Goal: Communication & Community: Ask a question

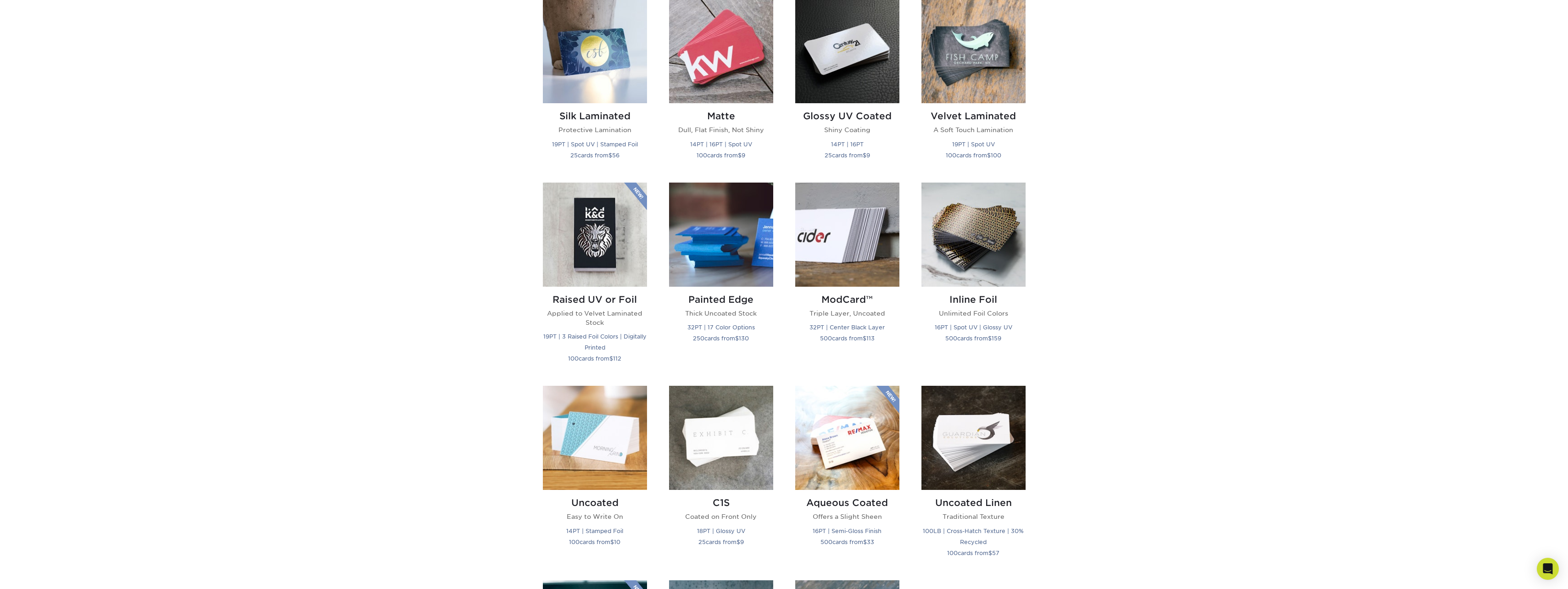
scroll to position [458, 0]
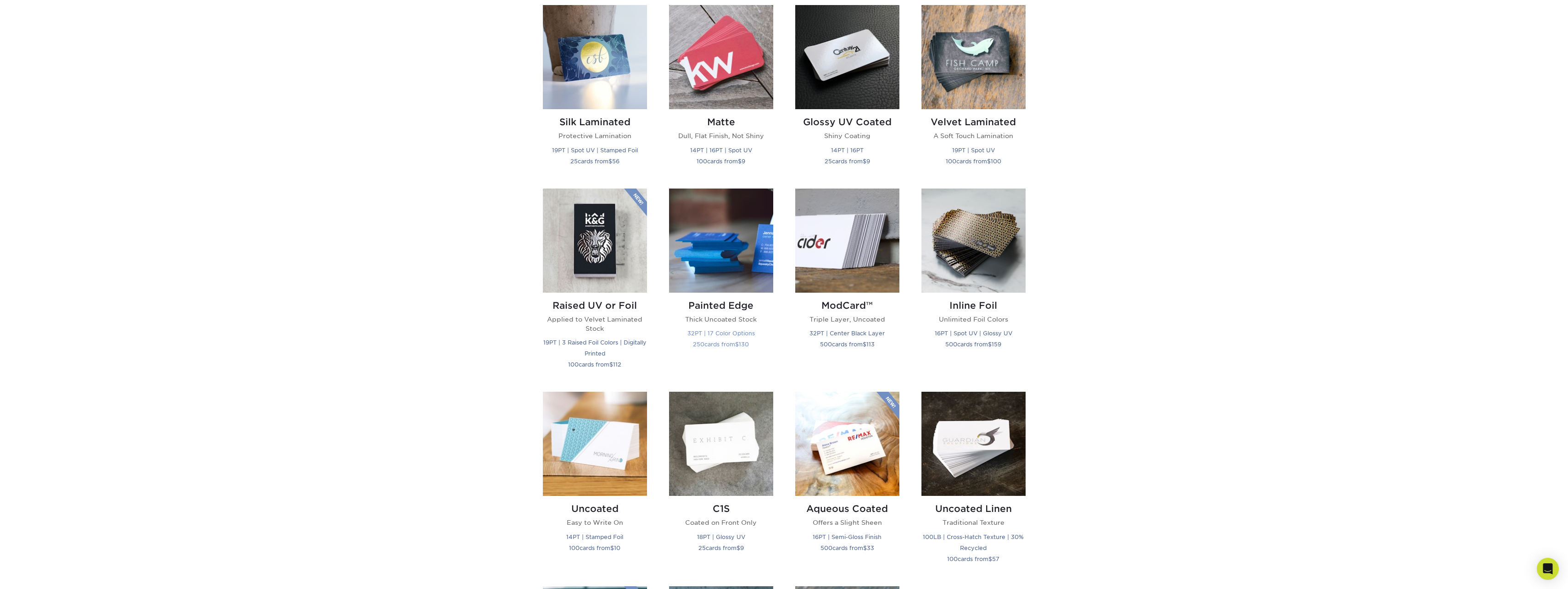
click at [734, 249] on img at bounding box center [720, 240] width 104 height 104
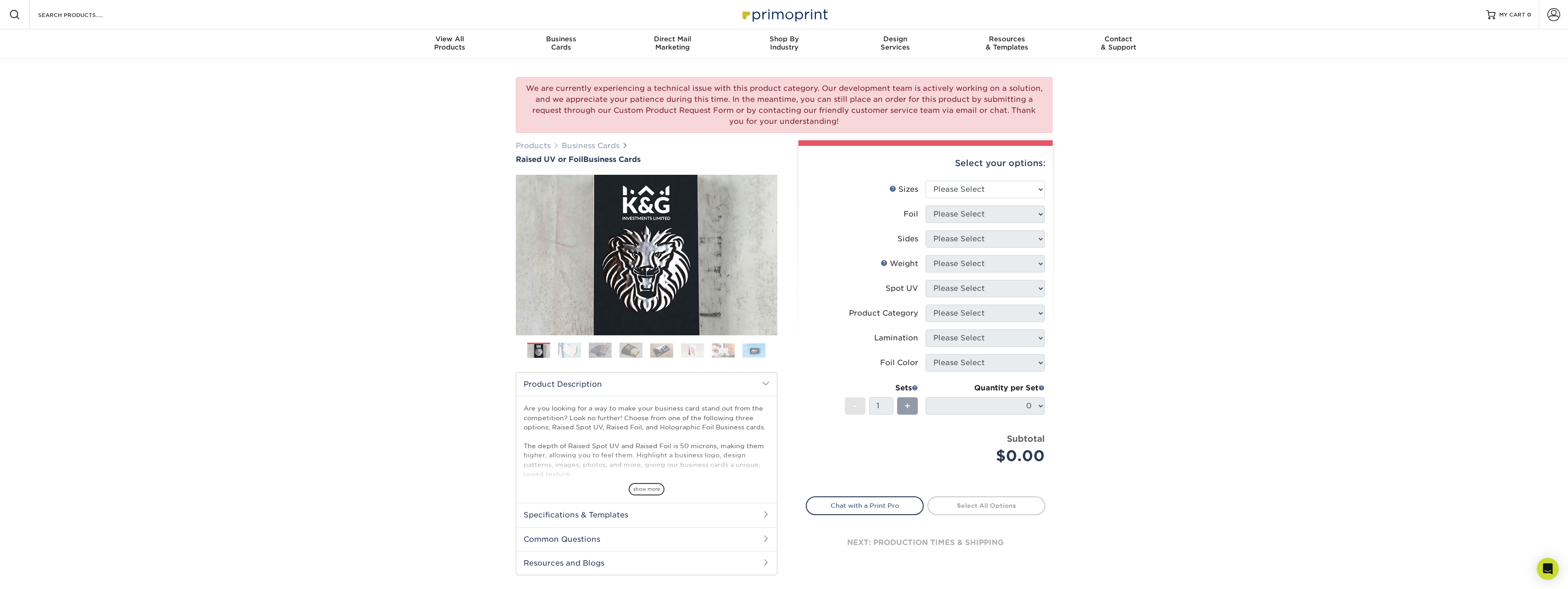
click at [567, 350] on img at bounding box center [569, 349] width 23 height 16
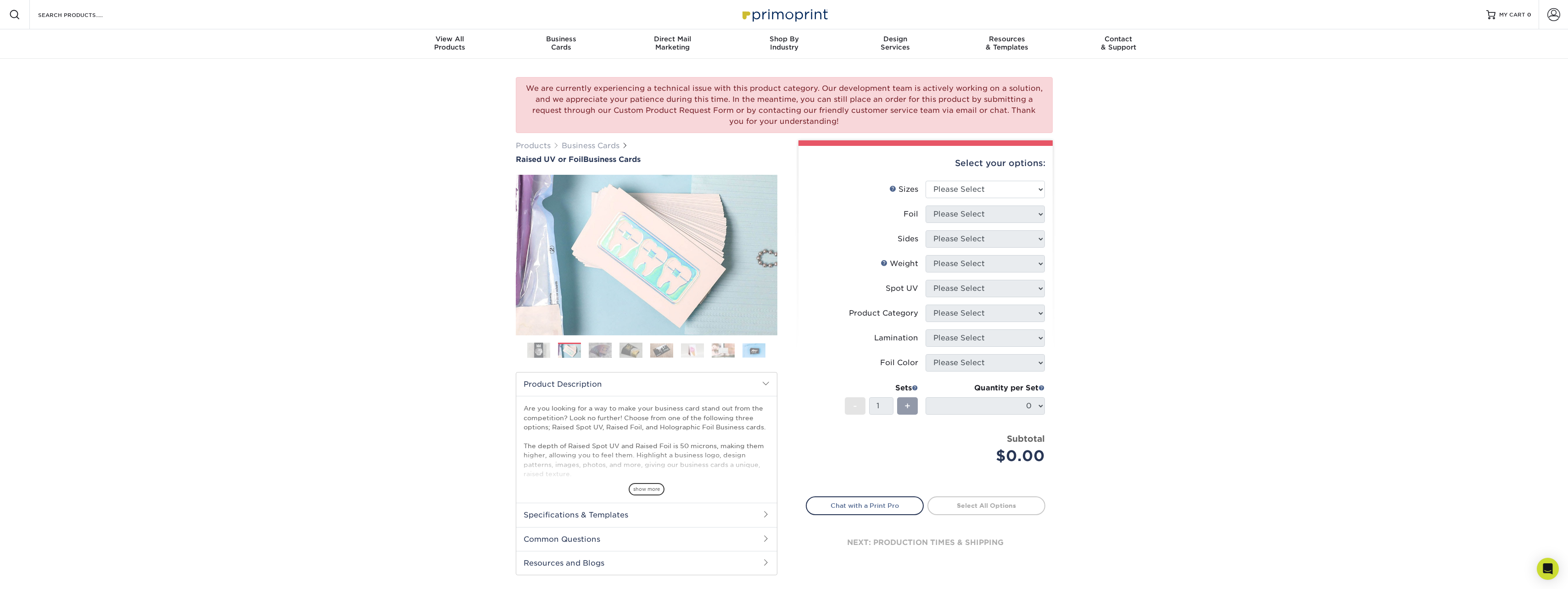
click at [604, 352] on img at bounding box center [600, 349] width 23 height 16
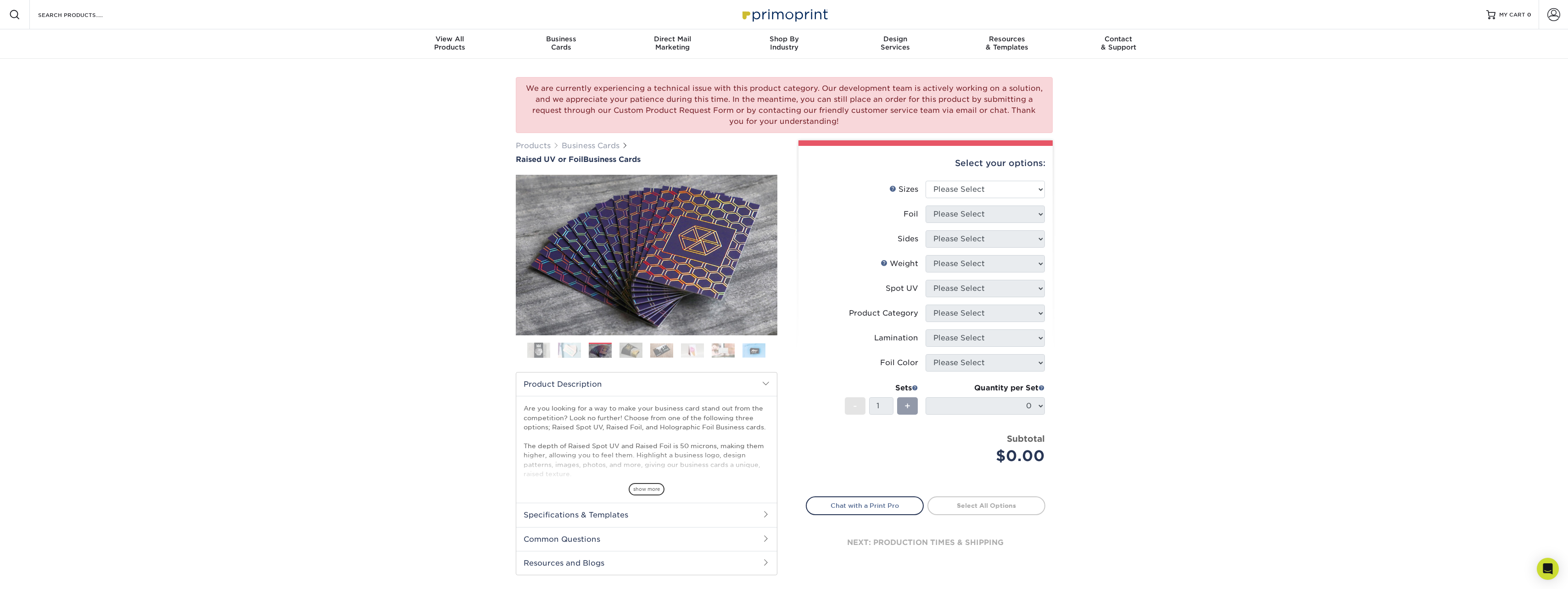
click at [638, 352] on img at bounding box center [631, 349] width 23 height 16
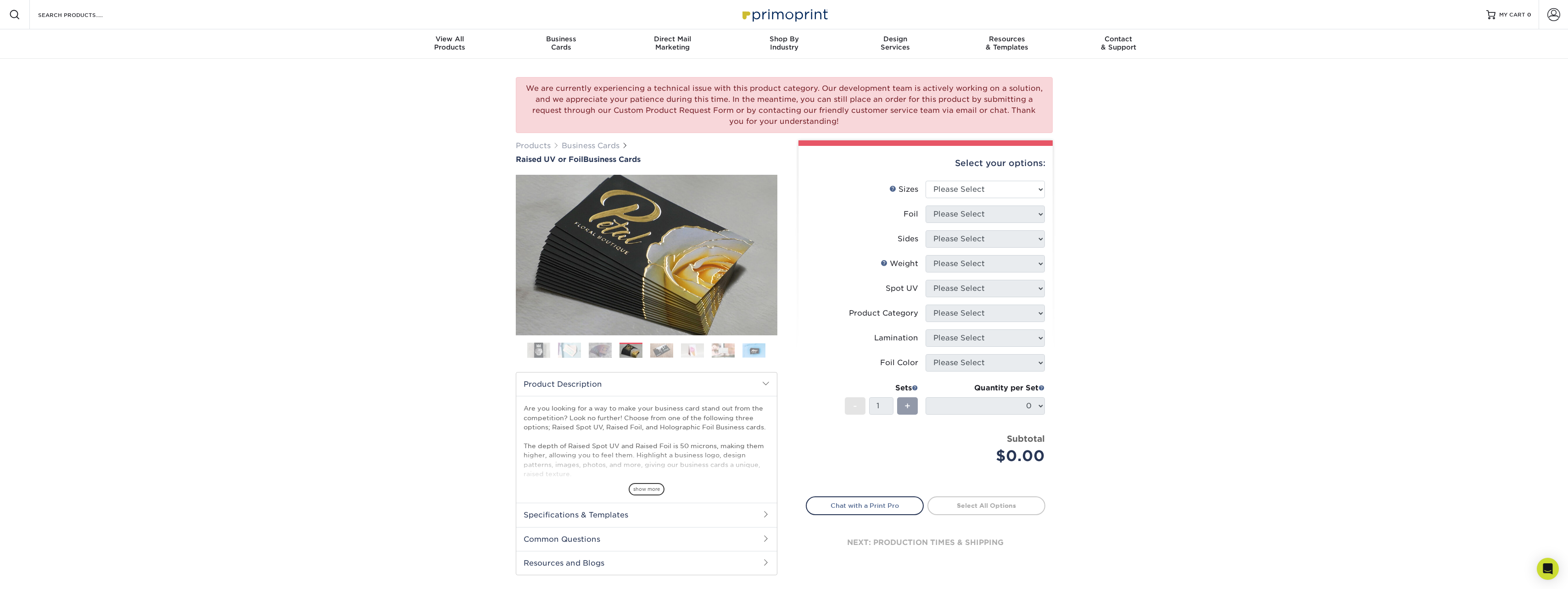
click at [676, 353] on ol at bounding box center [647, 354] width 262 height 22
click at [656, 351] on img at bounding box center [661, 349] width 23 height 14
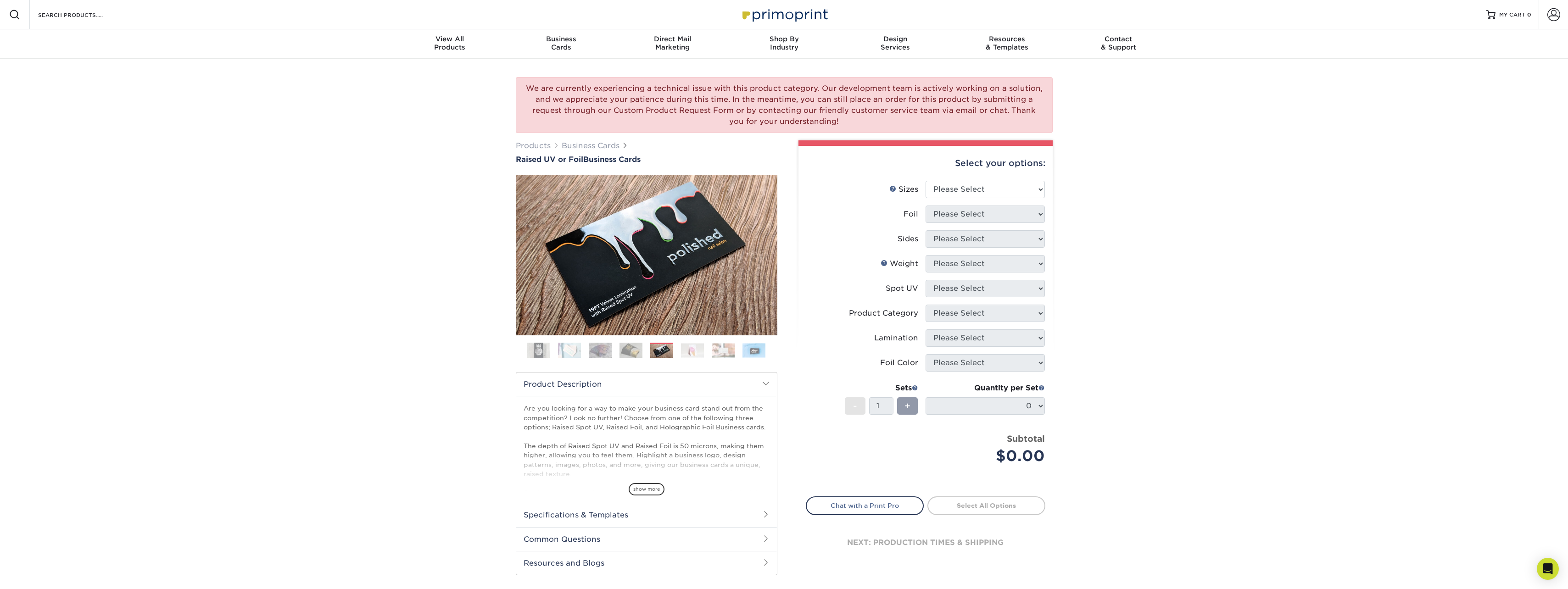
click at [696, 351] on img at bounding box center [692, 349] width 23 height 14
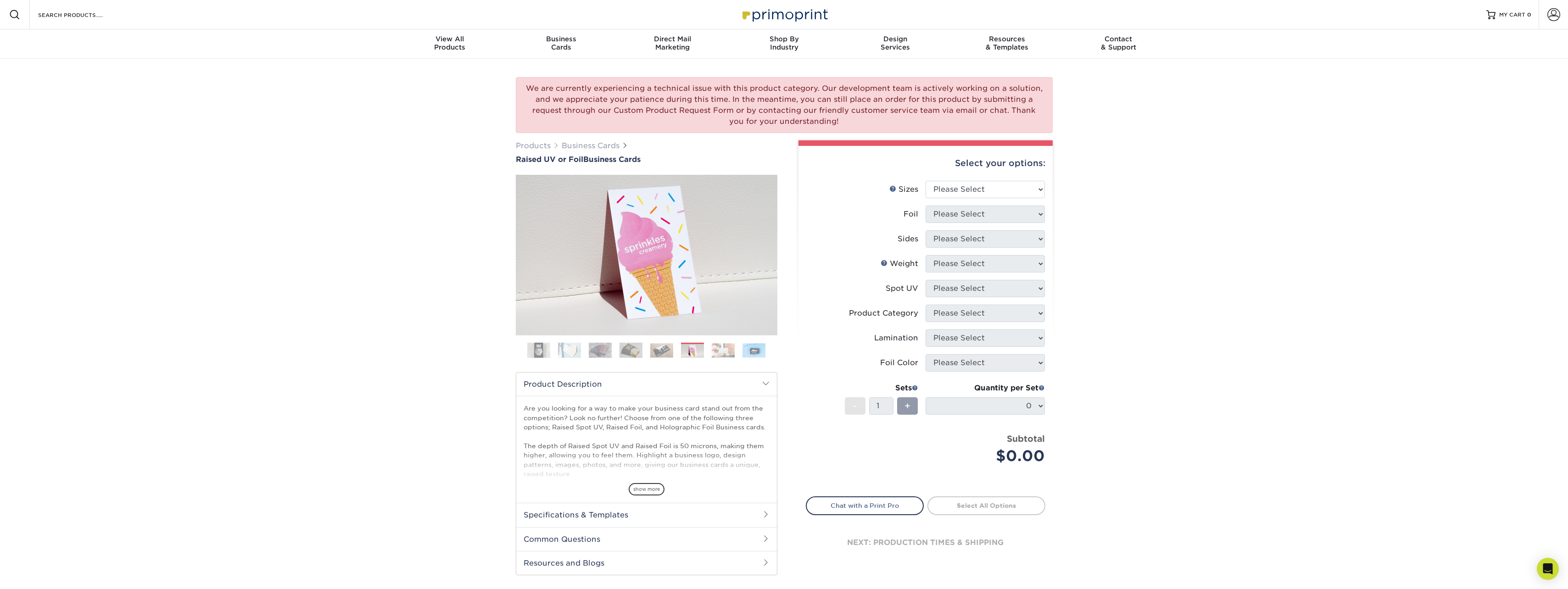
click at [726, 348] on img at bounding box center [723, 349] width 23 height 14
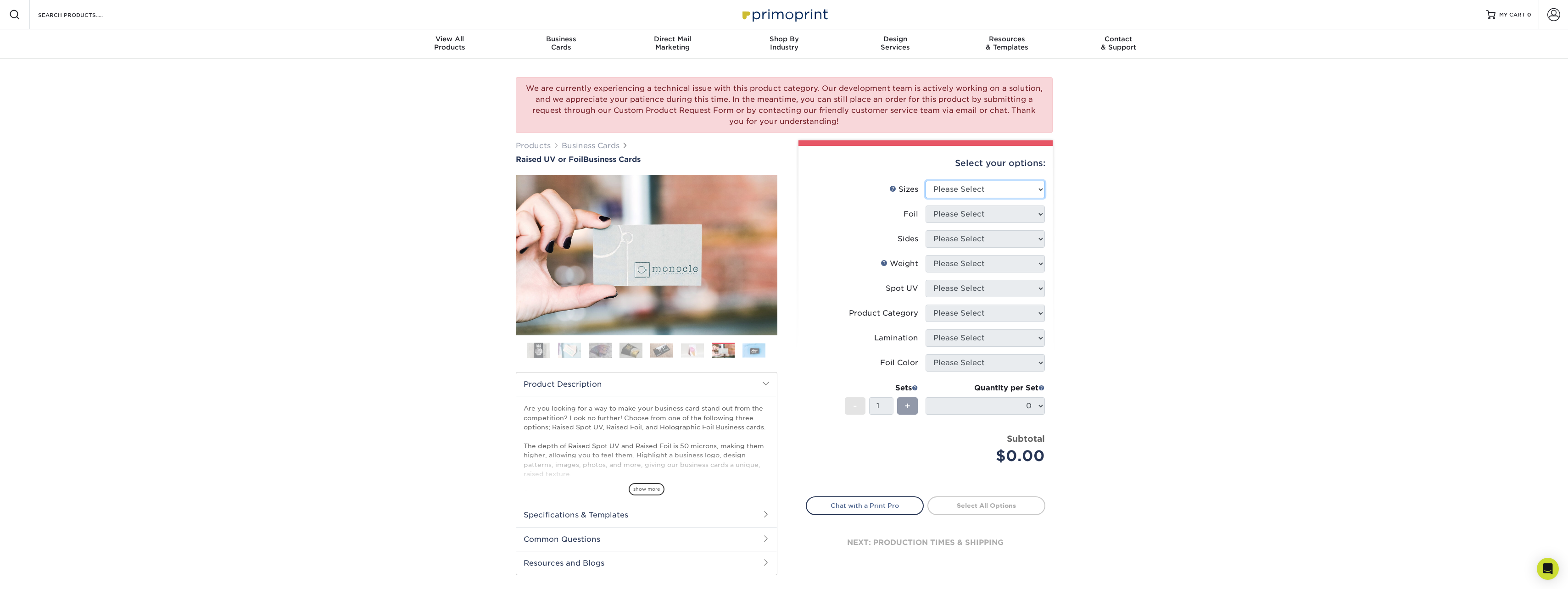
click at [969, 191] on select "Please Select 2" x 3.5" - Standard" at bounding box center [984, 189] width 119 height 18
select select "2.00x3.50"
click at [925, 181] on select "Please Select 2" x 3.5" - Standard" at bounding box center [984, 189] width 119 height 18
click at [964, 216] on select "Please Select No Yes" at bounding box center [984, 214] width 119 height 18
select select "1"
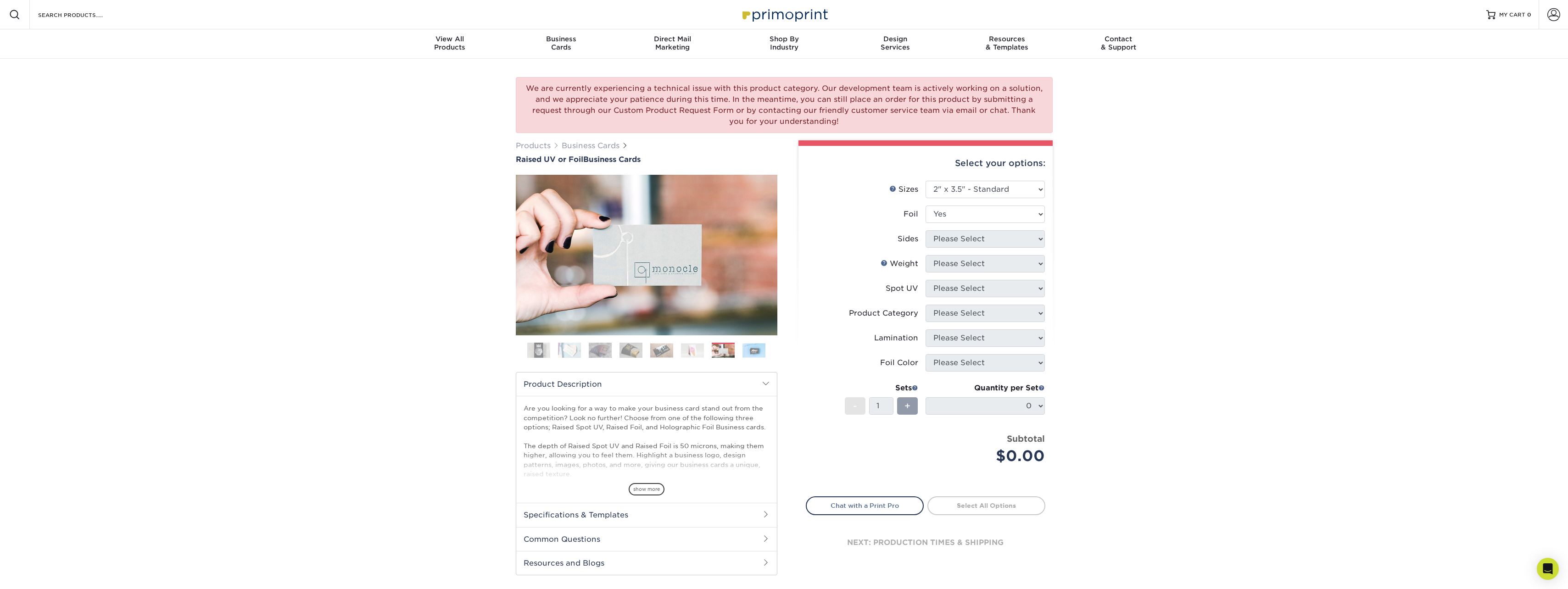
click at [925, 206] on select "Please Select No Yes" at bounding box center [984, 214] width 119 height 18
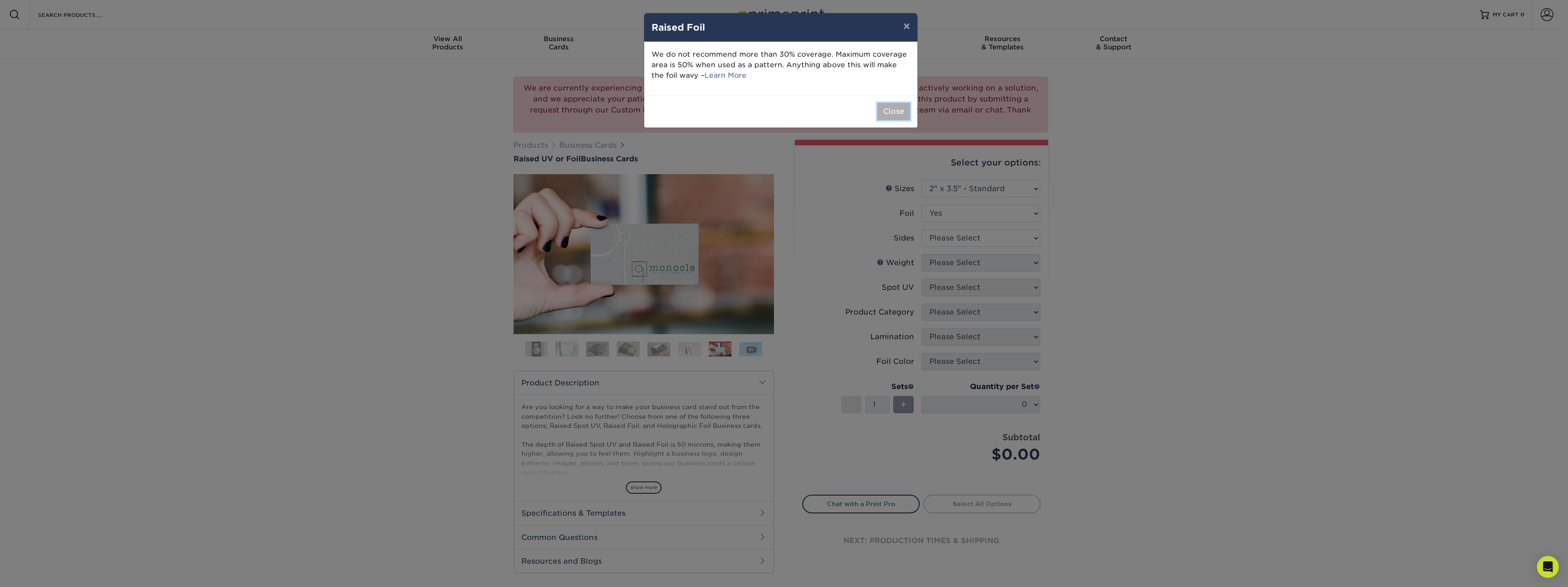
click at [899, 111] on button "Close" at bounding box center [894, 111] width 33 height 17
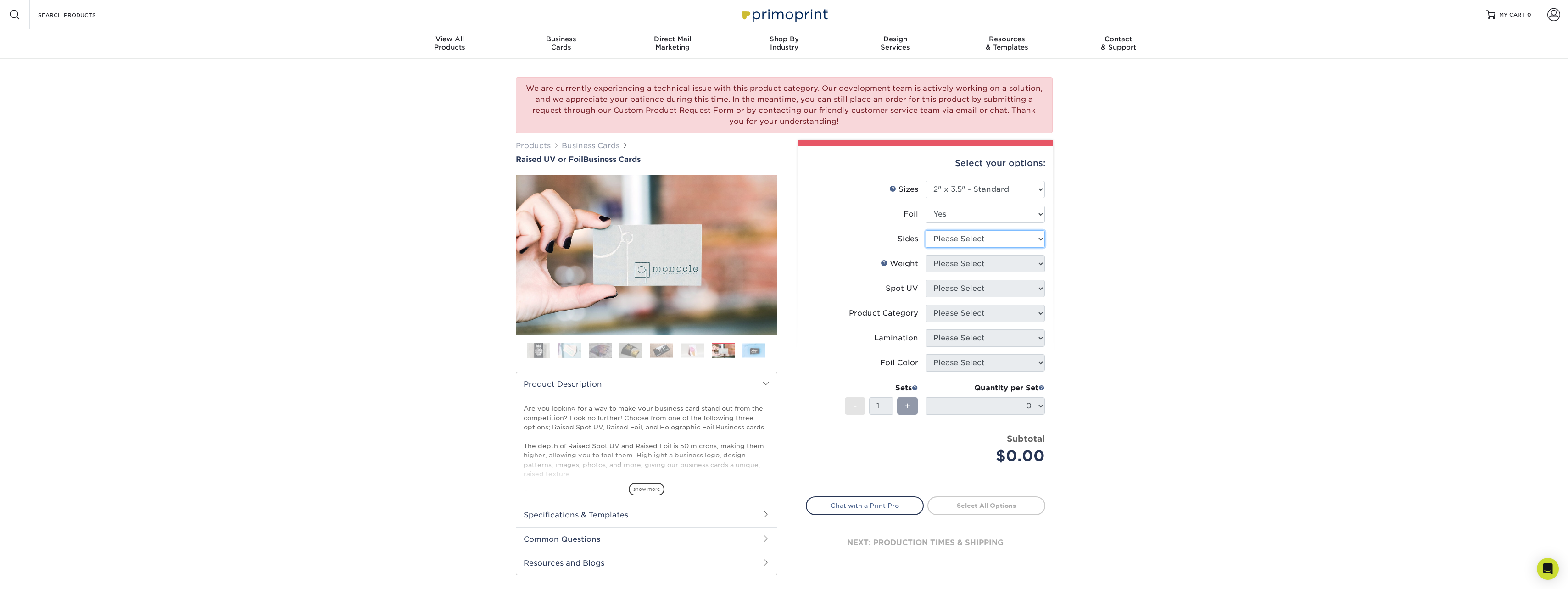
click at [969, 236] on select "Please Select Print Both Sides - Foil Both Sides Print Both Sides - Foil Front …" at bounding box center [984, 239] width 119 height 18
select select "34527644-b4fd-4ffb-9092-1318eefcd9d9"
click at [925, 230] on select "Please Select Print Both Sides - Foil Both Sides Print Both Sides - Foil Front …" at bounding box center [984, 239] width 119 height 18
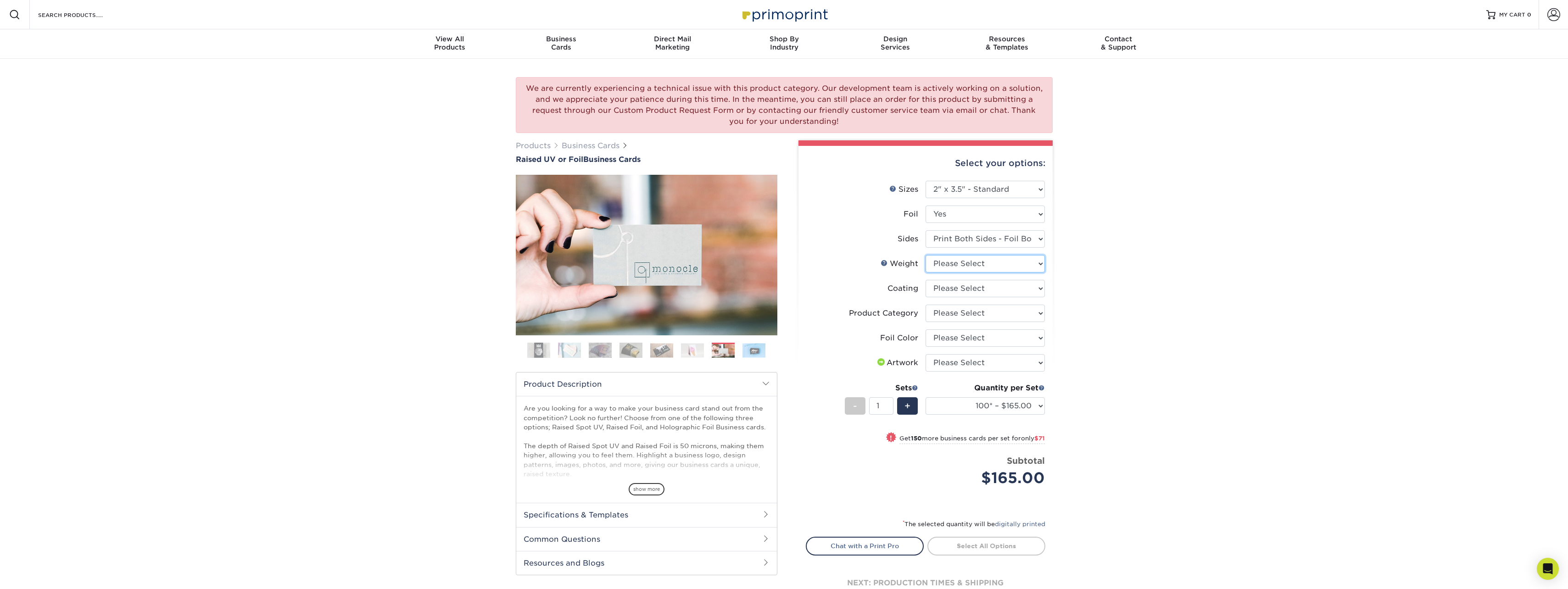
click at [964, 268] on select "Please Select 16PT" at bounding box center [984, 264] width 119 height 18
select select "16PT"
click at [925, 255] on select "Please Select 16PT" at bounding box center [984, 264] width 119 height 18
click at [972, 288] on select at bounding box center [984, 288] width 119 height 18
click at [1158, 278] on div "We are currently experiencing a technical issue with this product category. Our…" at bounding box center [784, 351] width 1568 height 584
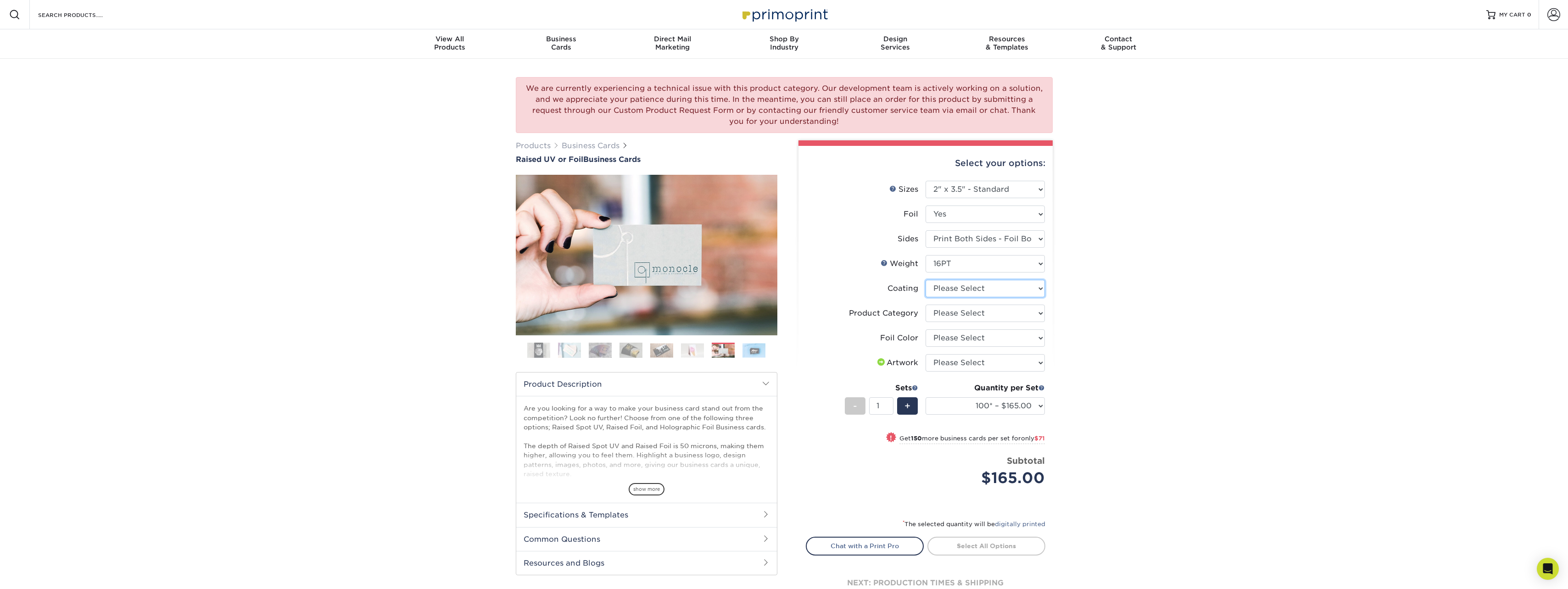
click at [998, 291] on select at bounding box center [984, 288] width 119 height 18
select select "3e7618de-abca-4bda-9f97-8b9129e913d8"
click at [925, 279] on select at bounding box center [984, 288] width 119 height 18
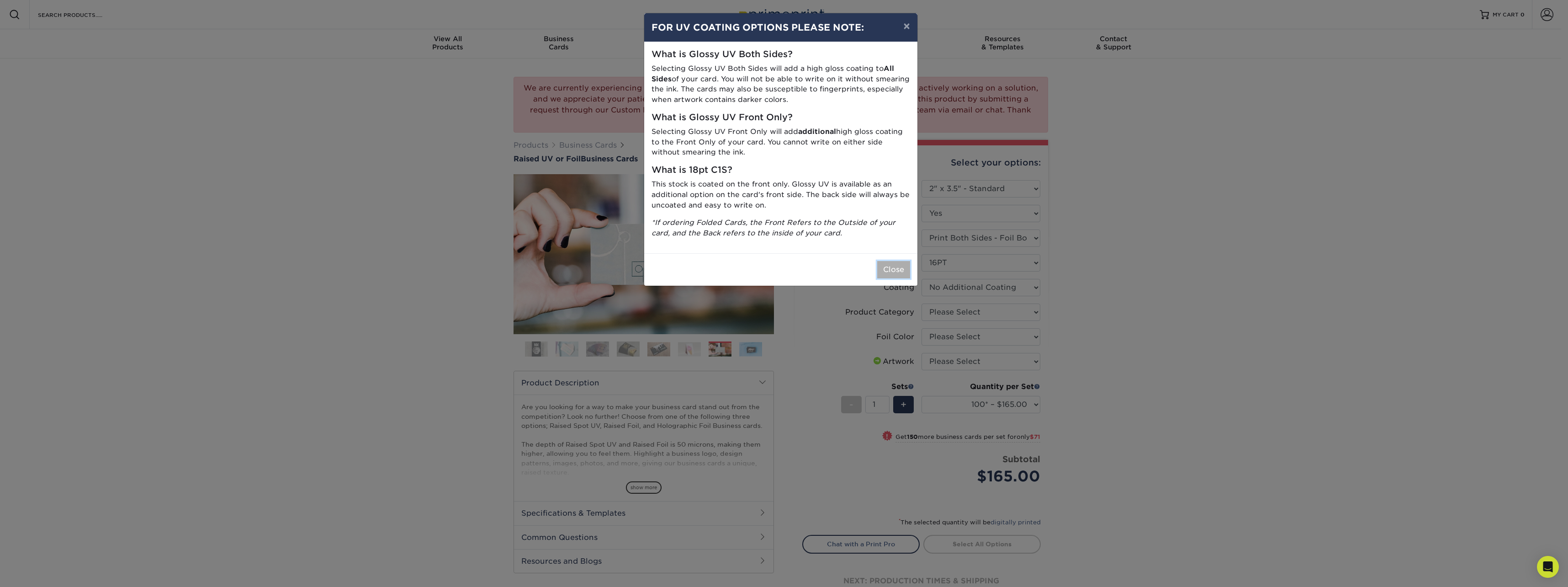
click at [895, 273] on button "Close" at bounding box center [894, 269] width 33 height 17
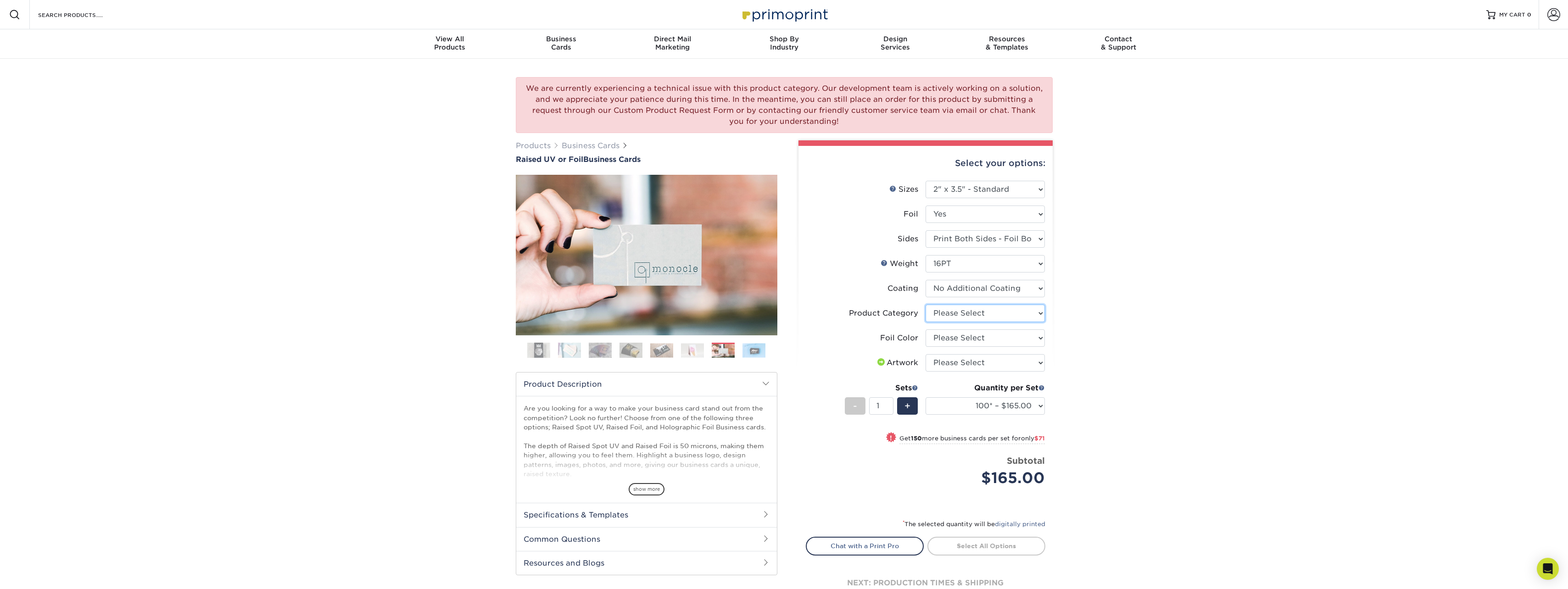
click at [978, 312] on select "Please Select Business Cards" at bounding box center [984, 312] width 119 height 18
select select "3b5148f1-0588-4f88-a218-97bcfdce65c1"
click at [925, 304] on select "Please Select Business Cards" at bounding box center [984, 312] width 119 height 18
click at [955, 336] on select "Please Select Silver Foil Gold Foil Holographic Foil" at bounding box center [984, 337] width 119 height 18
click at [1154, 329] on div "We are currently experiencing a technical issue with this product category. Our…" at bounding box center [784, 351] width 1568 height 584
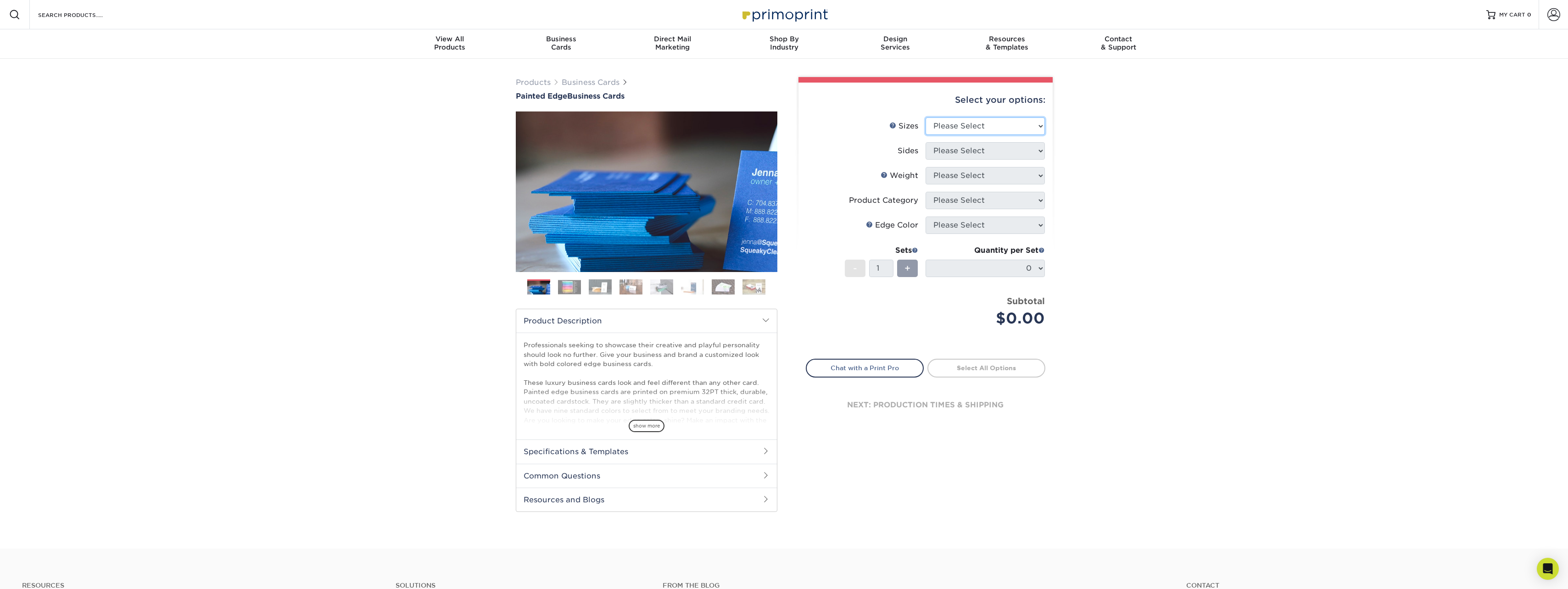
click at [1022, 125] on select "Please Select 2" x 3.5" - Standard 2.125" x 3.375" - European 2.5" x 2.5" - Squ…" at bounding box center [984, 125] width 119 height 18
select select "2.00x3.50"
click at [925, 117] on select "Please Select 2" x 3.5" - Standard 2.125" x 3.375" - European 2.5" x 2.5" - Squ…" at bounding box center [984, 125] width 119 height 18
click at [977, 159] on select "Please Select Print Both Sides Print Front Only" at bounding box center [984, 150] width 119 height 18
select select "13abbda7-1d64-4f25-8bb2-c179b224825d"
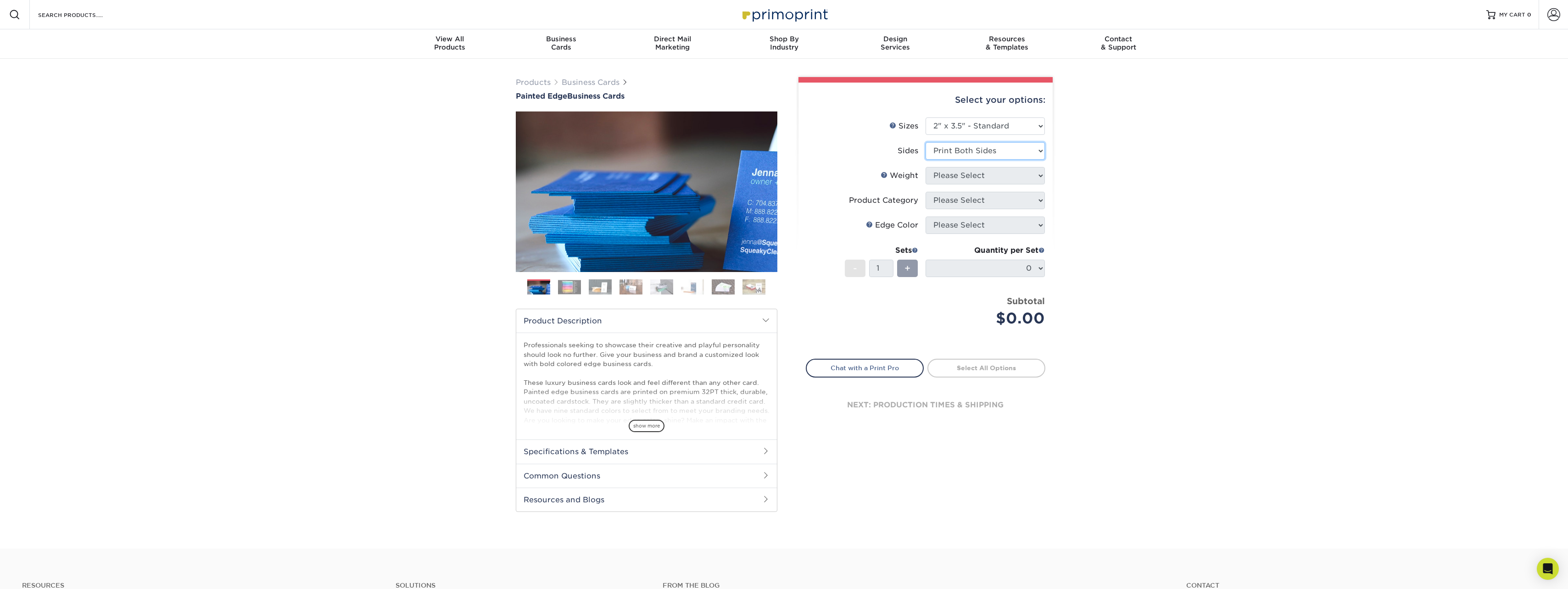
click at [925, 142] on select "Please Select Print Both Sides Print Front Only" at bounding box center [984, 150] width 119 height 18
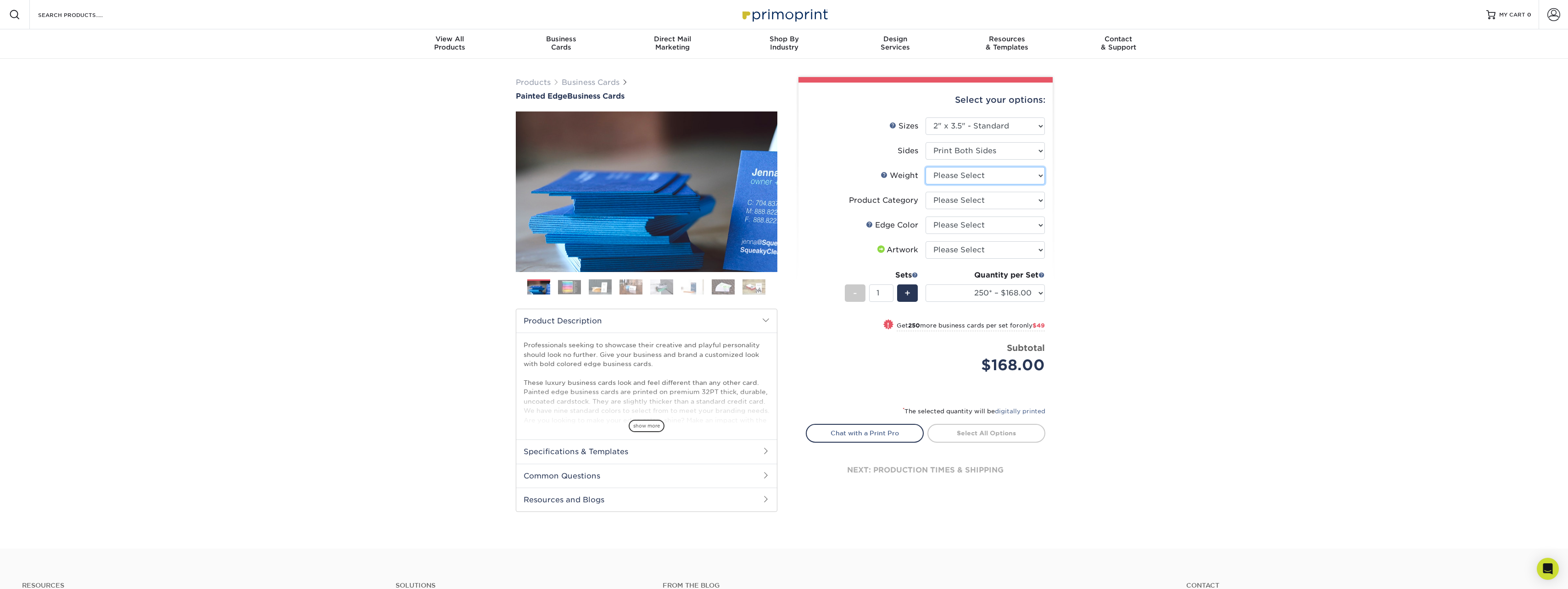
click at [958, 178] on select "Please Select 32PTUC" at bounding box center [984, 175] width 119 height 18
select select "32PTUC"
click at [925, 167] on select "Please Select 32PTUC" at bounding box center [984, 175] width 119 height 18
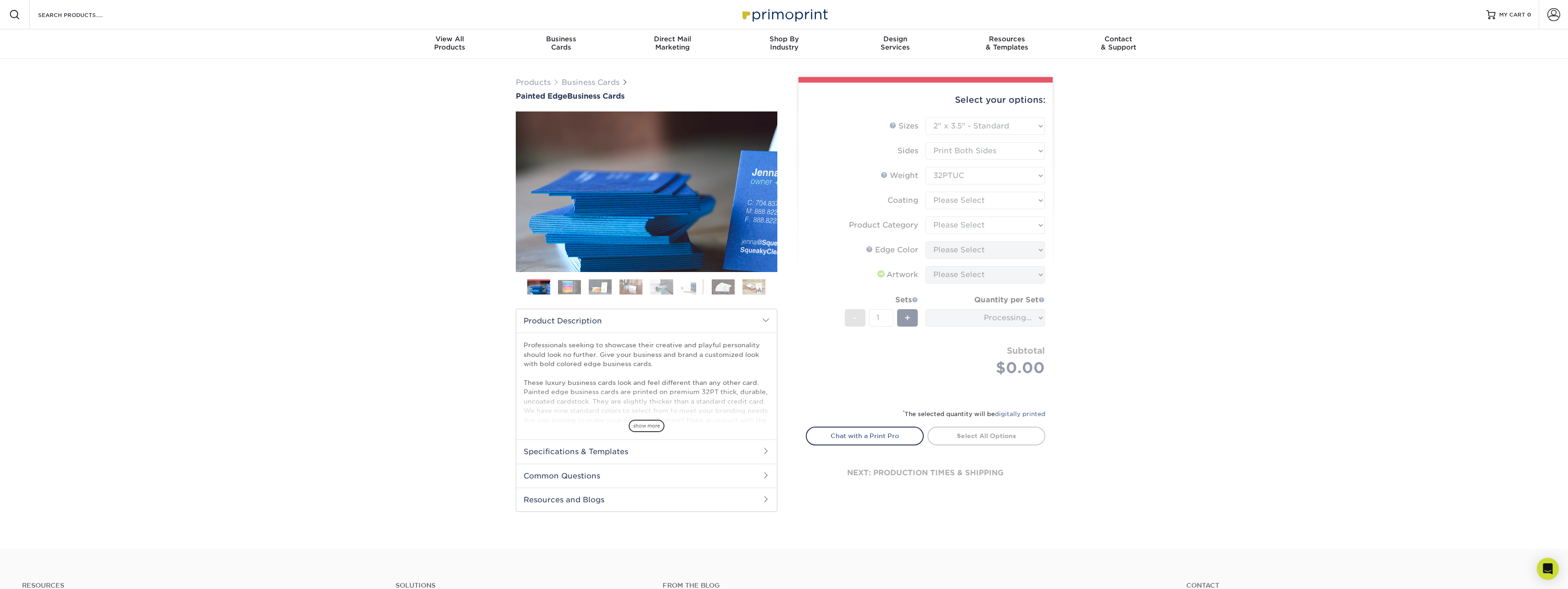
click at [947, 201] on form "Sizes Help Sizes Please Select 2" x 3.5" - Standard 2.125" x 3.375" - European …" at bounding box center [926, 257] width 240 height 280
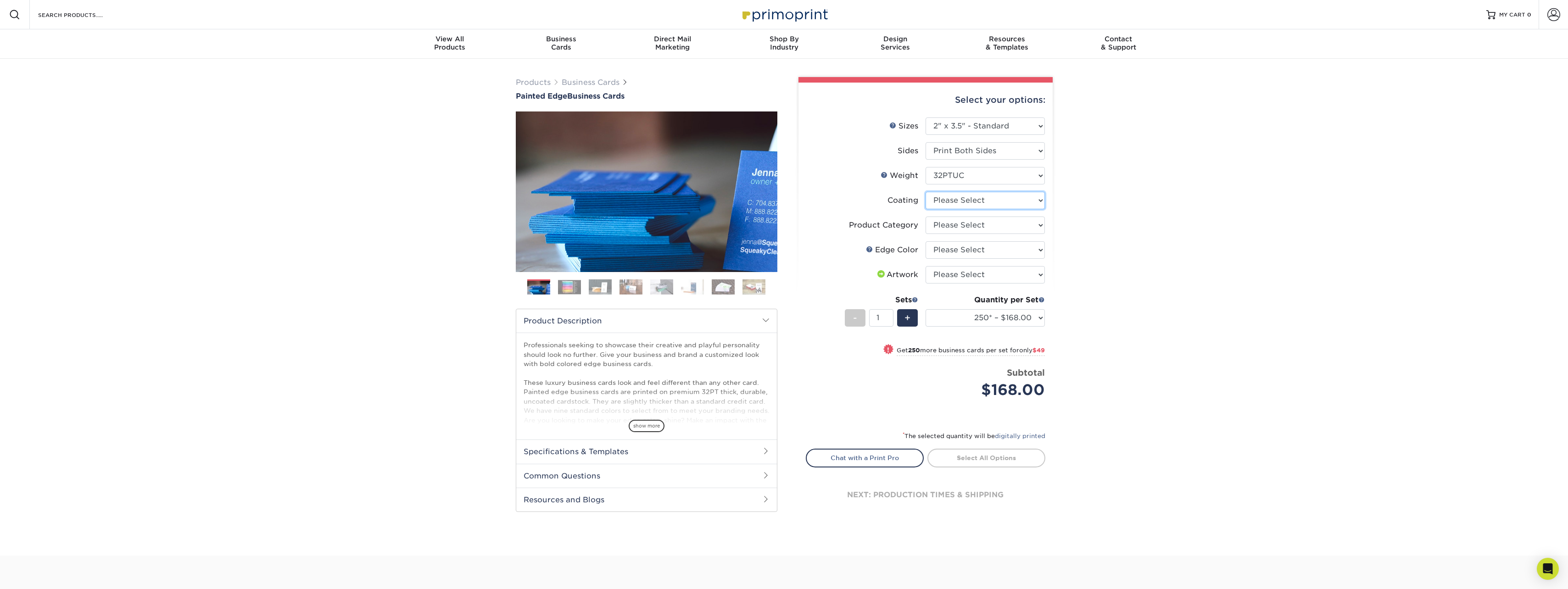
click at [947, 201] on select at bounding box center [984, 200] width 119 height 18
select select "3e7618de-abca-4bda-9f97-8b9129e913d8"
click at [925, 192] on select at bounding box center [984, 200] width 119 height 18
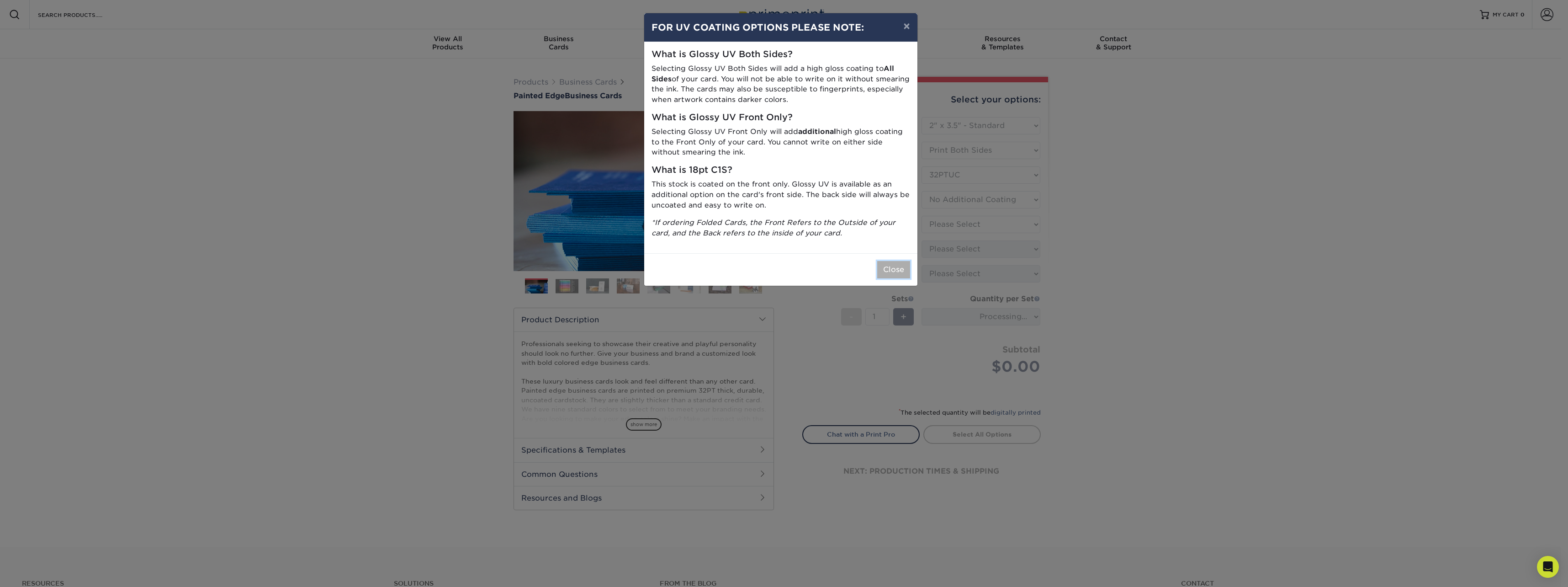
click at [902, 274] on button "Close" at bounding box center [894, 269] width 33 height 17
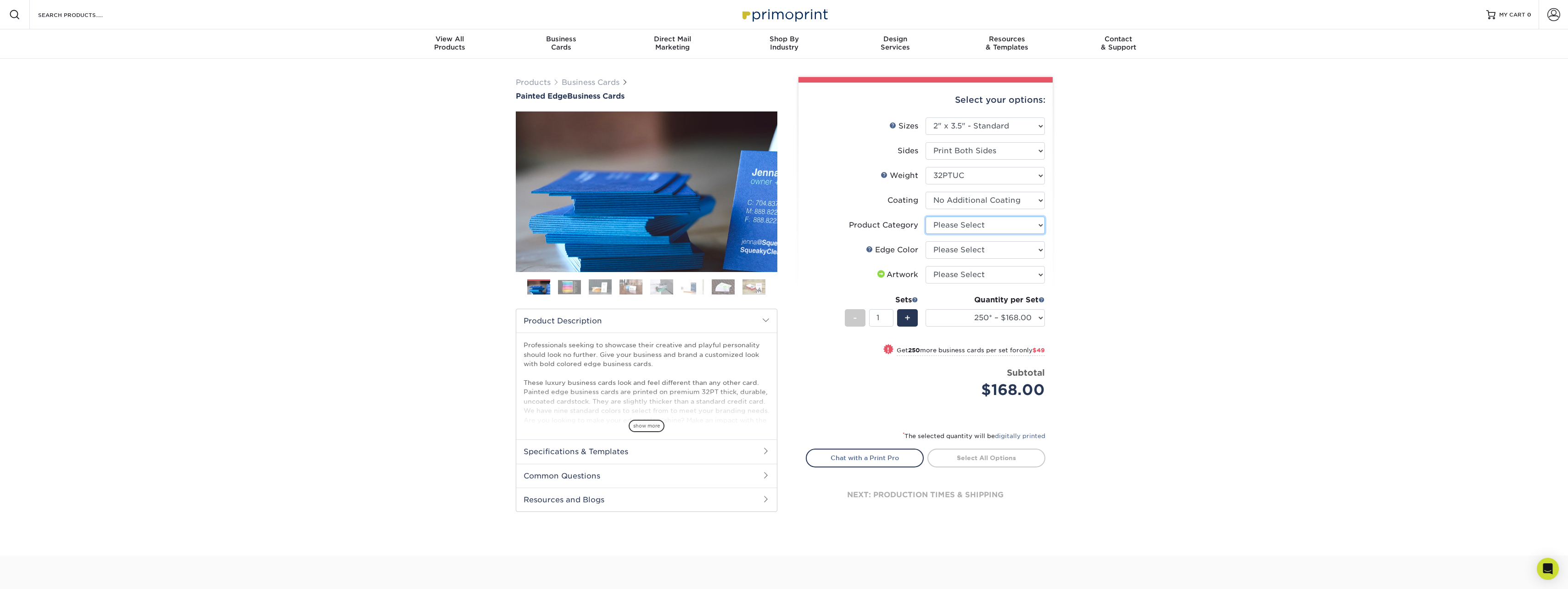
click at [975, 228] on select "Please Select Business Cards" at bounding box center [984, 225] width 119 height 18
select select "3b5148f1-0588-4f88-a218-97bcfdce65c1"
click at [925, 217] on select "Please Select Business Cards" at bounding box center [984, 225] width 119 height 18
click at [944, 250] on select "Please Select Charcoal Black Brown Blue Pearlescent Blue Pearlescent Gold Pearl…" at bounding box center [984, 250] width 119 height 18
select select "211cd225-22d2-46f5-b9be-c5fa0d34557d"
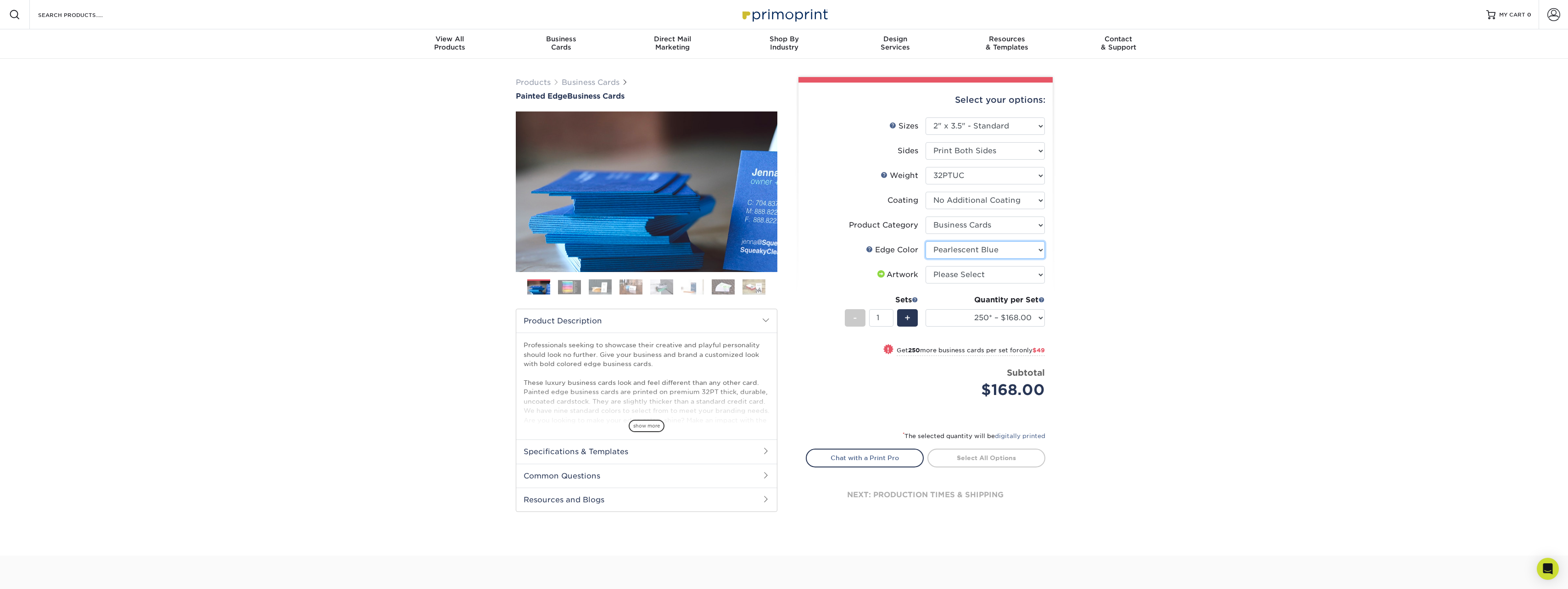
click at [925, 241] on select "Please Select Charcoal Black Brown Blue Pearlescent Blue Pearlescent Gold Pearl…" at bounding box center [984, 250] width 119 height 18
click at [1026, 279] on select "Please Select I will upload files I need a design - $100" at bounding box center [984, 275] width 119 height 18
click at [1108, 250] on div "Products Business Cards Painted Edge Business Cards Previous Next" at bounding box center [784, 307] width 1568 height 497
click at [903, 459] on link "Chat with a Print Pro" at bounding box center [865, 458] width 118 height 18
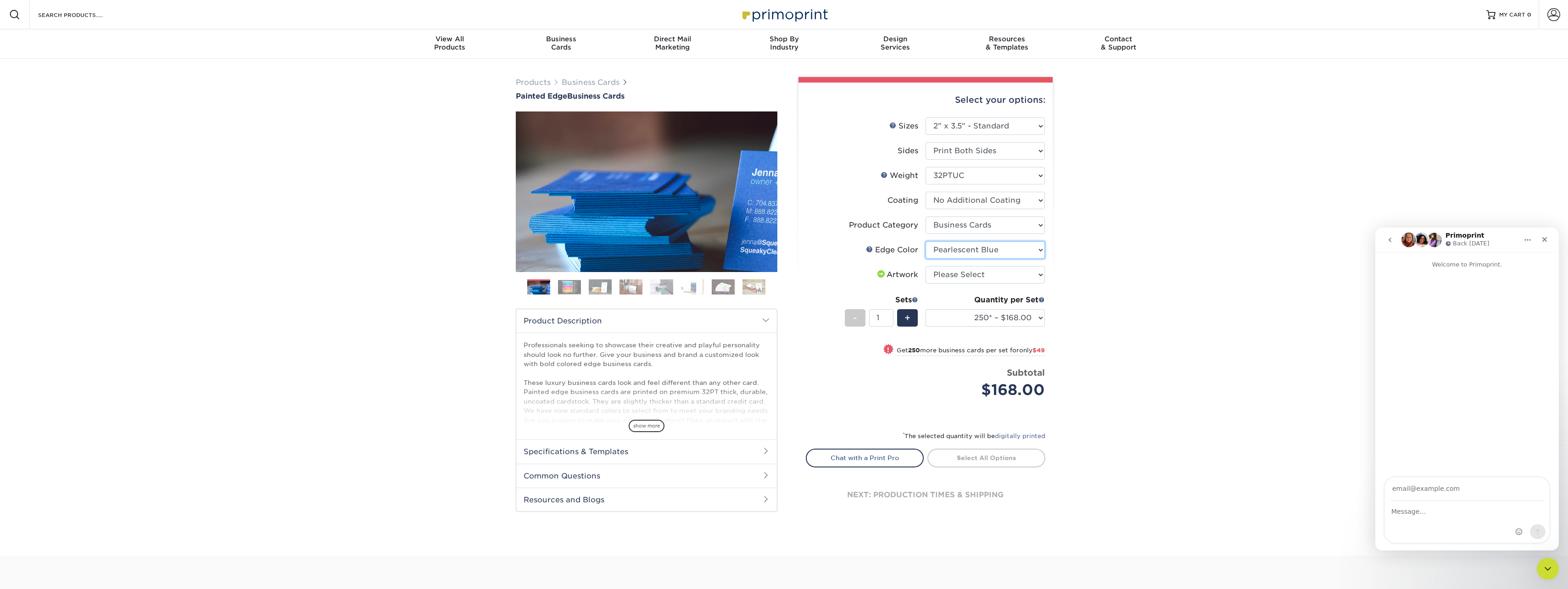
click at [1004, 251] on select "Please Select Charcoal Black Brown Blue Pearlescent Blue Pearlescent Gold Pearl…" at bounding box center [984, 250] width 119 height 18
click at [1424, 488] on input "Your email" at bounding box center [1467, 489] width 153 height 23
click at [1408, 488] on input "[PERSON_NAME][EMAIL_ADDRESS][PERSON_NAME][DOMAIN_NAME]" at bounding box center [1467, 489] width 153 height 23
type input "[PERSON_NAME][EMAIL_ADDRESS][PERSON_NAME][DOMAIN_NAME]"
click at [1452, 512] on textarea "Message…" at bounding box center [1467, 509] width 164 height 16
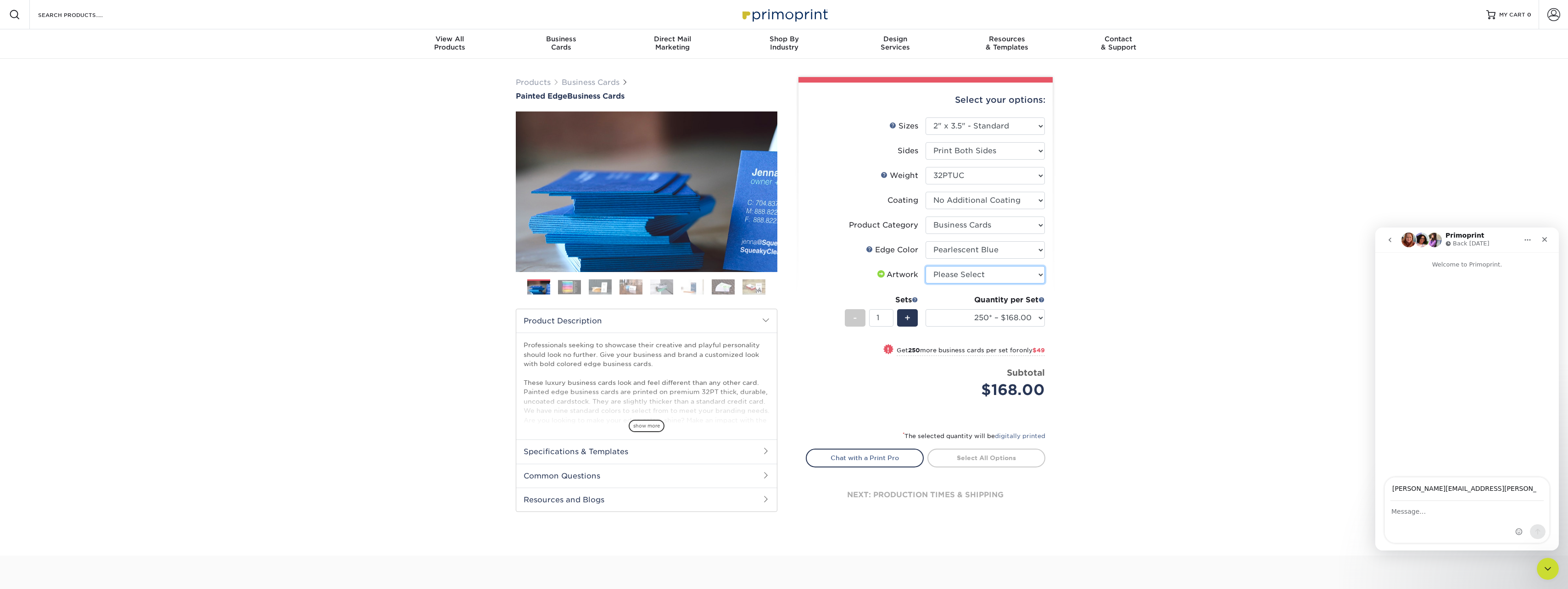
click at [1036, 270] on select "Please Select I will upload files I need a design - $100" at bounding box center [984, 275] width 119 height 18
click at [1409, 505] on textarea "Message…" at bounding box center [1467, 509] width 164 height 16
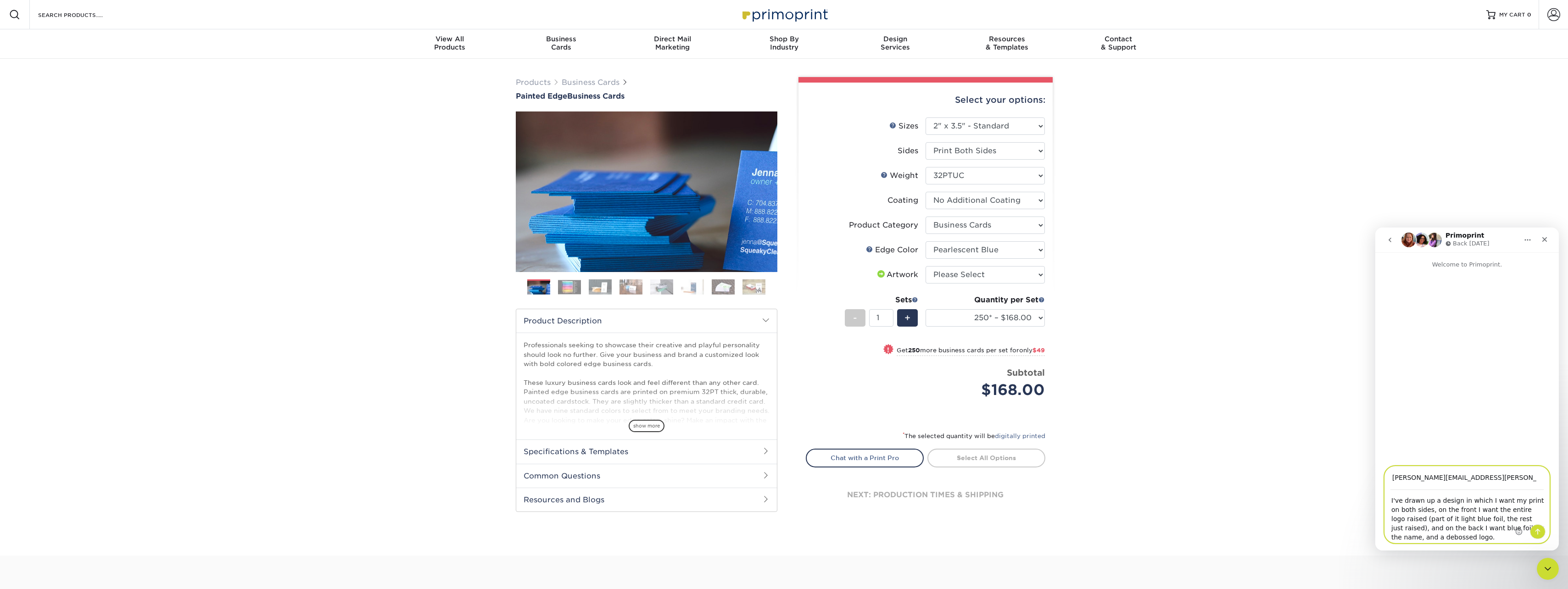
type textarea "I've drawn up a design in which I want my print on both sides, on the front I w…"
click at [1420, 539] on textarea "I've drawn up a design in which I want my print on both sides, on the front I w…" at bounding box center [1467, 516] width 164 height 53
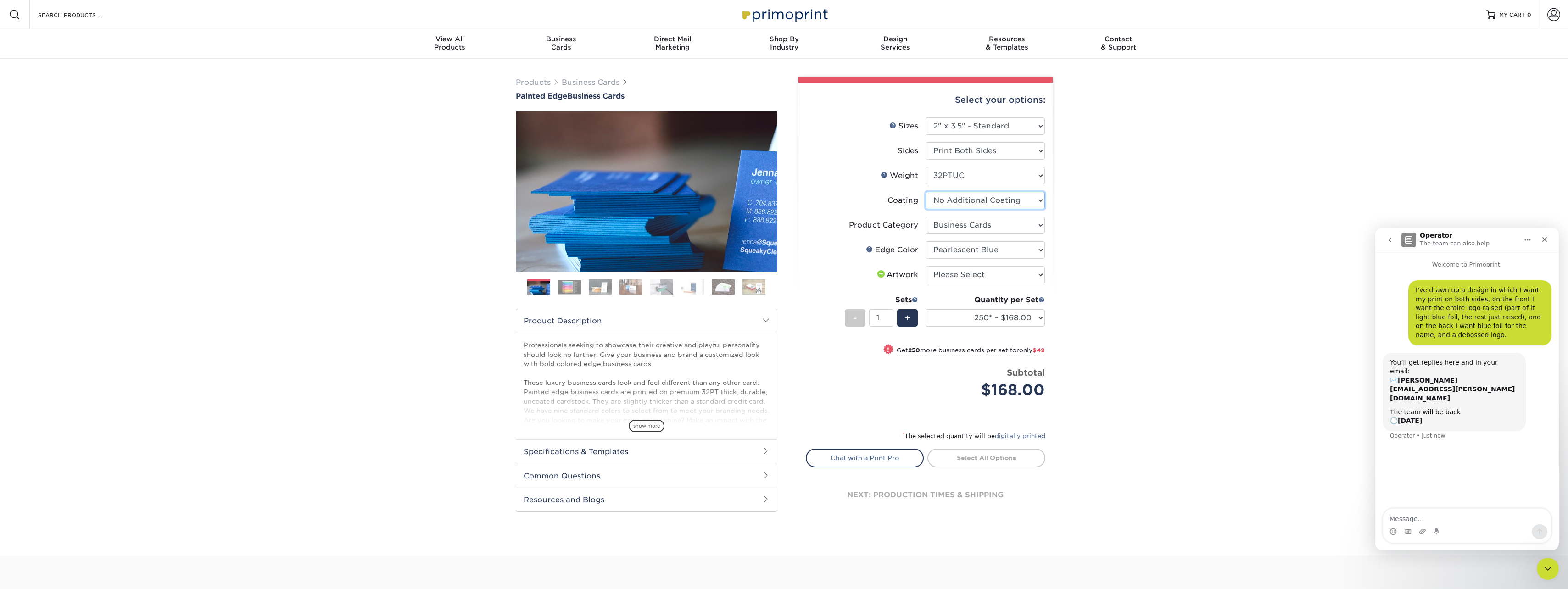
click at [1004, 199] on select at bounding box center [984, 200] width 119 height 18
drag, startPoint x: 1111, startPoint y: 219, endPoint x: 1100, endPoint y: 219, distance: 11.0
click at [1110, 219] on div "Products Business Cards Painted Edge Business Cards Previous Next" at bounding box center [784, 307] width 1568 height 497
click at [1015, 271] on select "Please Select I will upload files I need a design - $100" at bounding box center [984, 275] width 119 height 18
select select "design"
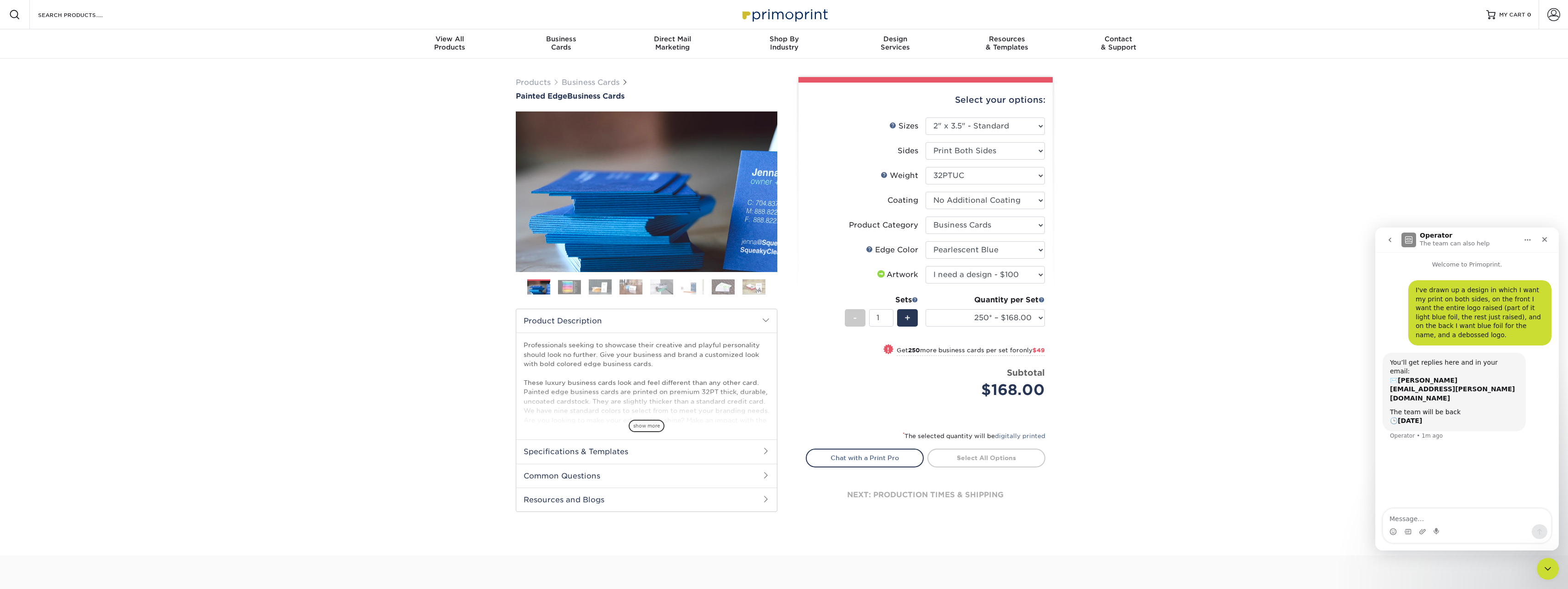
click at [925, 266] on select "Please Select I will upload files I need a design - $100" at bounding box center [984, 275] width 119 height 18
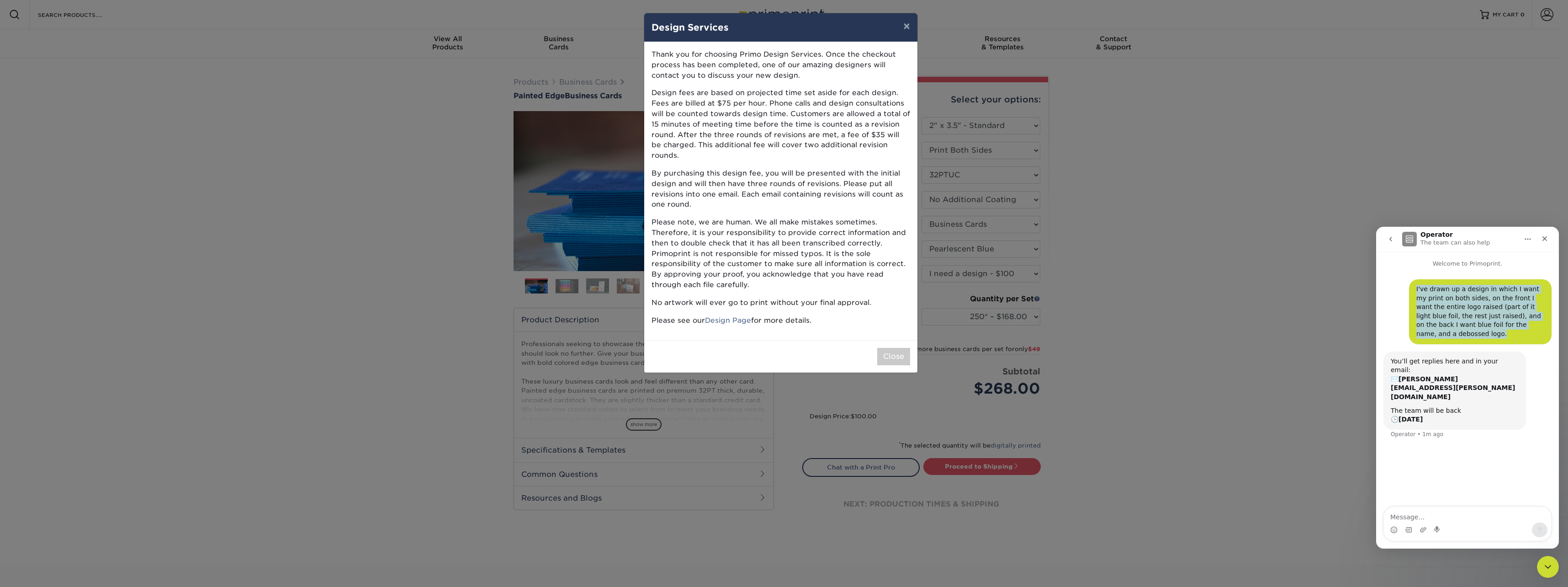
drag, startPoint x: 1416, startPoint y: 289, endPoint x: 1545, endPoint y: 329, distance: 135.1
click at [1545, 329] on div "I've drawn up a design in which I want my print on both sides, on the front I w…" at bounding box center [1480, 311] width 142 height 65
copy div "I've drawn up a design in which I want my print on both sides, on the front I w…"
